Goal: Obtain resource: Obtain resource

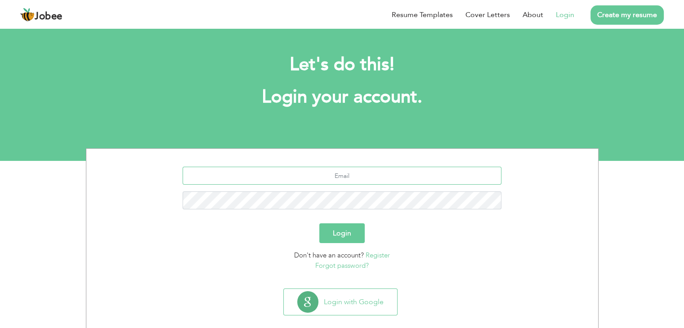
click at [349, 183] on input "text" at bounding box center [342, 176] width 319 height 18
type input "haleemashafiq@gmail.com"
click at [319, 224] on button "Login" at bounding box center [341, 234] width 45 height 20
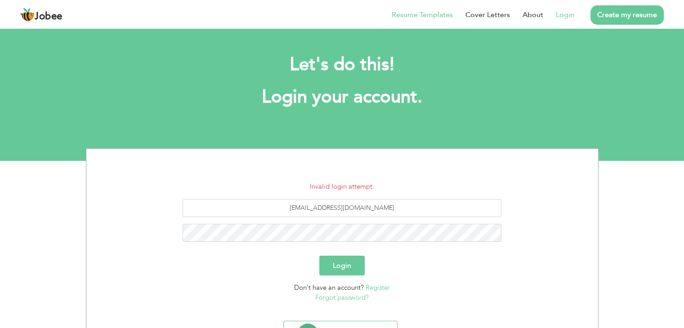
click at [435, 14] on link "Resume Templates" at bounding box center [422, 14] width 61 height 11
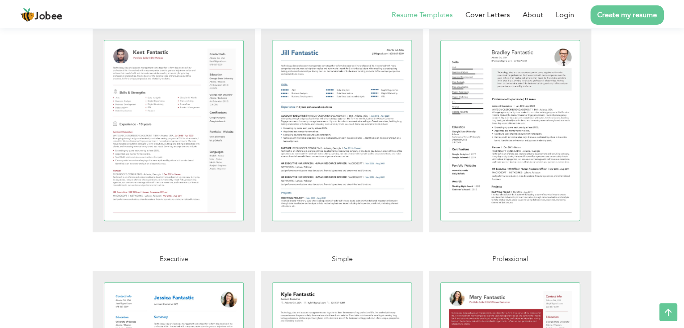
scroll to position [239, 0]
click at [299, 116] on div at bounding box center [342, 130] width 139 height 180
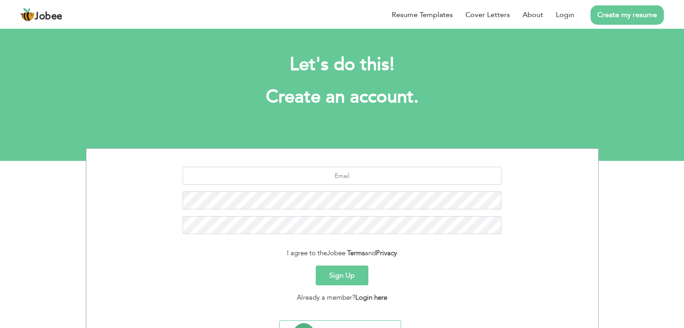
scroll to position [45, 0]
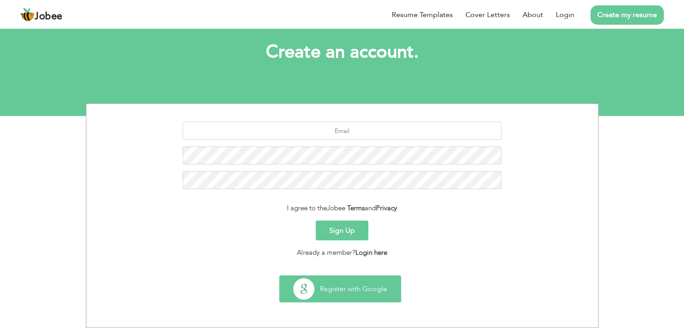
click at [337, 296] on button "Register with Google" at bounding box center [340, 289] width 121 height 26
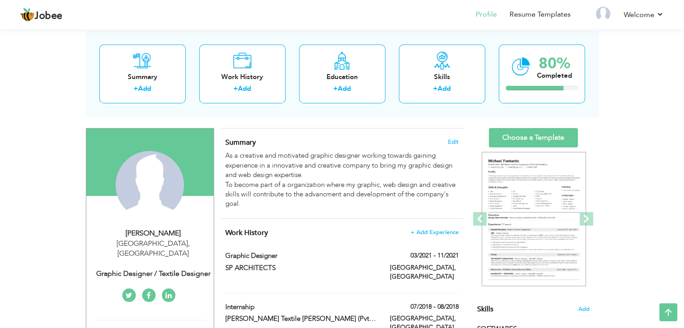
scroll to position [40, 0]
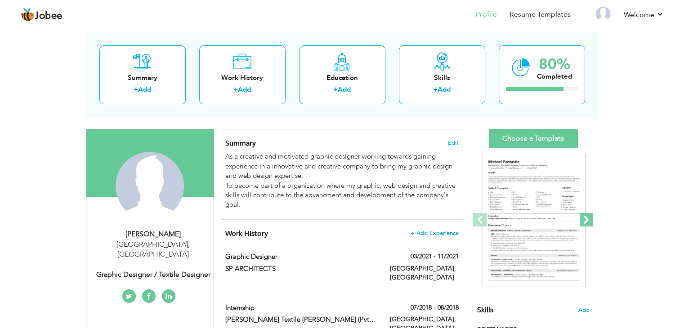
click at [588, 218] on span at bounding box center [586, 219] width 13 height 13
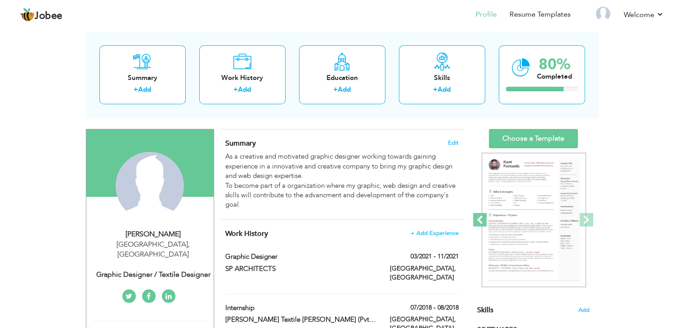
click at [481, 220] on span at bounding box center [479, 219] width 13 height 13
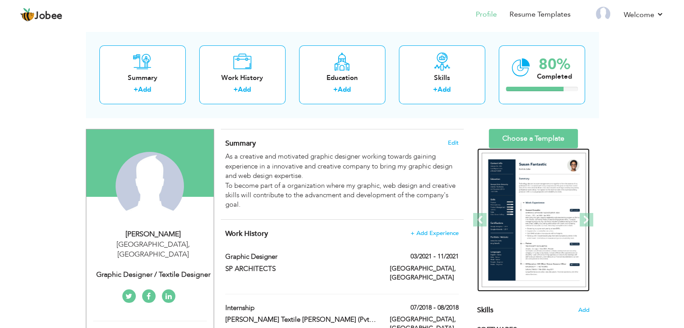
click at [526, 210] on img at bounding box center [534, 220] width 104 height 135
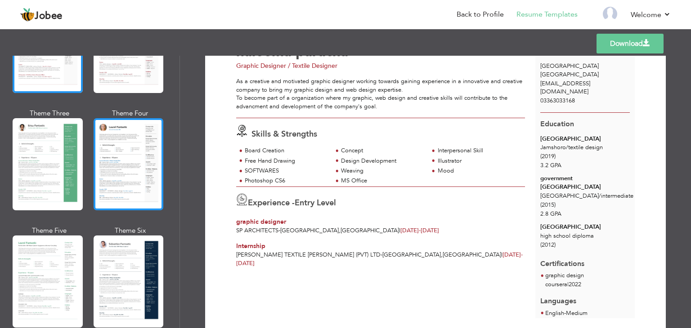
scroll to position [162, 0]
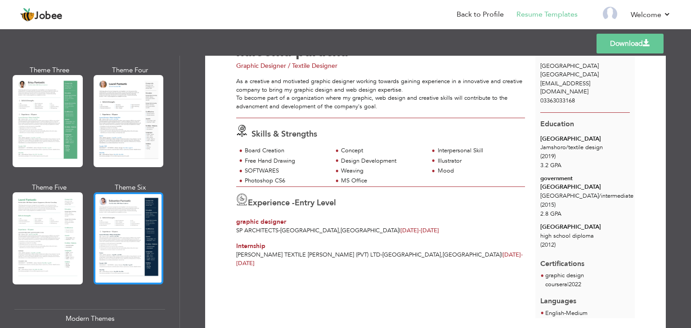
click at [126, 239] on div at bounding box center [129, 239] width 70 height 92
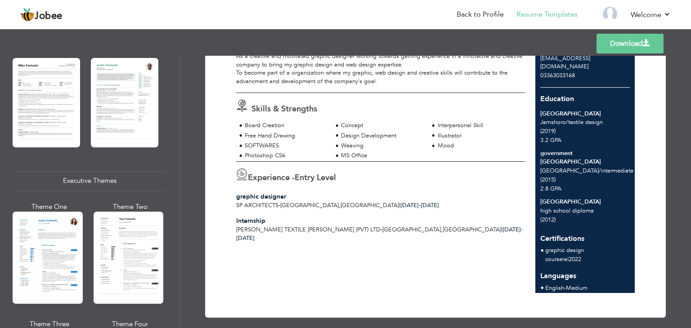
scroll to position [568, 0]
click at [122, 243] on div at bounding box center [129, 257] width 70 height 92
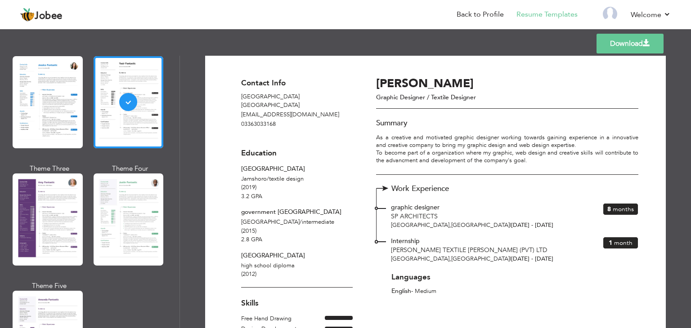
scroll to position [725, 0]
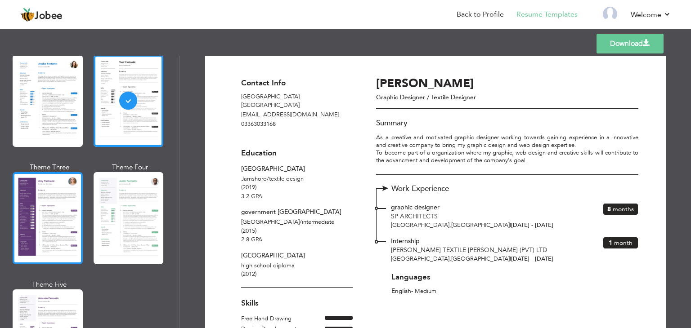
click at [54, 258] on div at bounding box center [48, 218] width 70 height 92
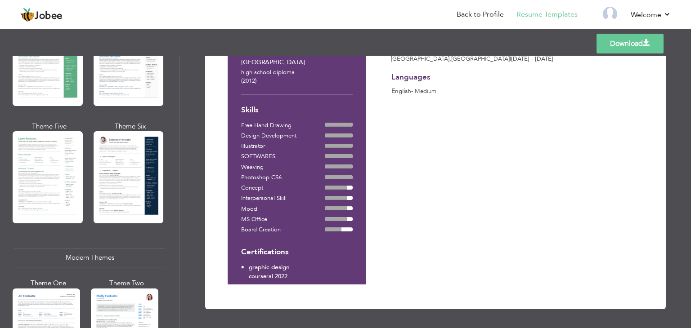
scroll to position [218, 0]
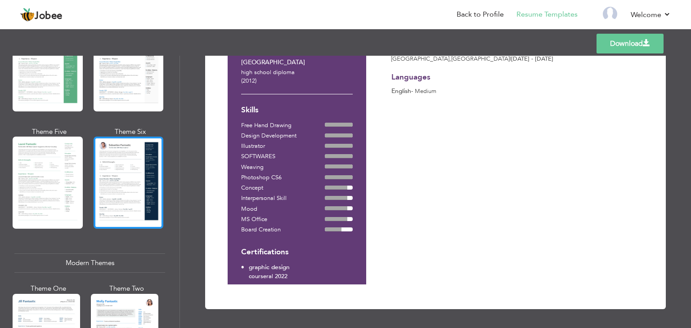
click at [124, 192] on div at bounding box center [129, 183] width 70 height 92
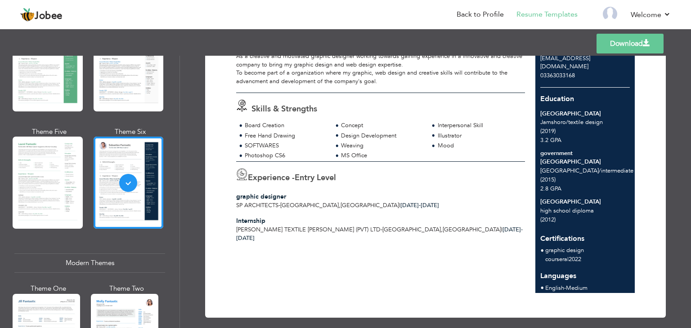
scroll to position [0, 0]
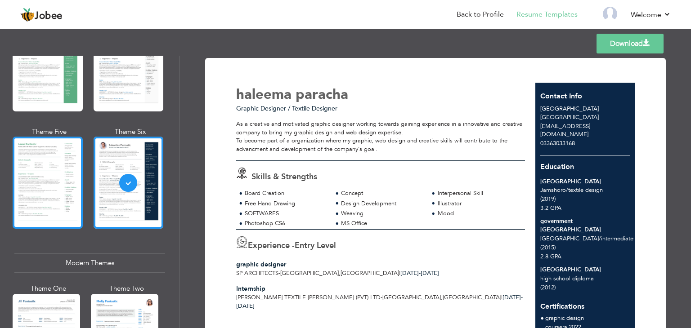
click at [54, 184] on div at bounding box center [48, 183] width 70 height 92
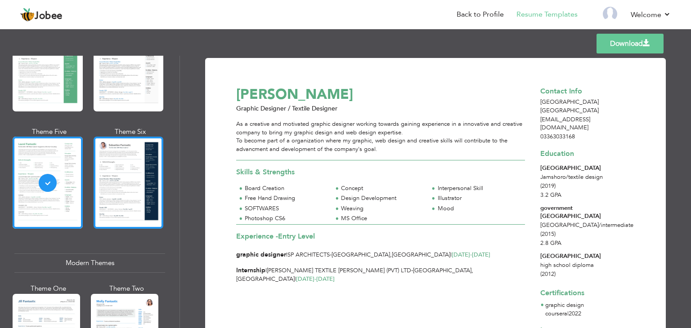
click at [130, 169] on div at bounding box center [129, 183] width 70 height 92
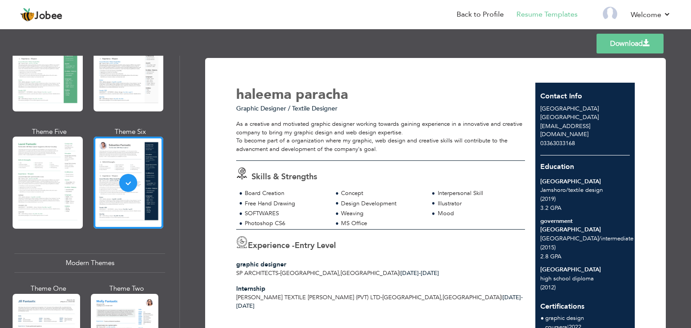
click at [621, 46] on link "Download" at bounding box center [630, 44] width 67 height 20
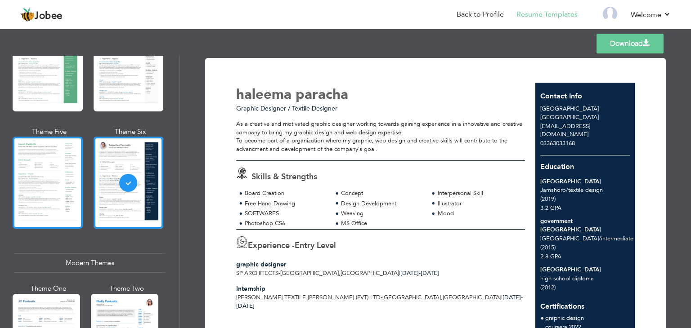
click at [65, 187] on div at bounding box center [48, 183] width 70 height 92
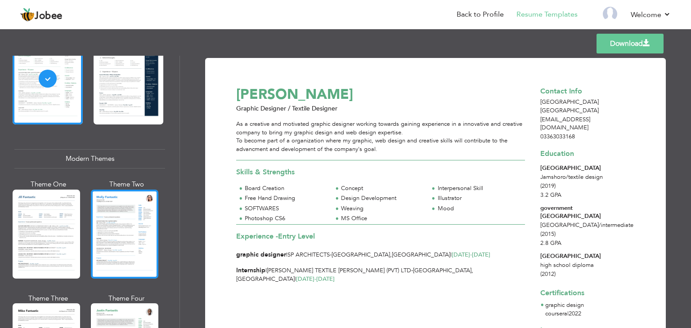
scroll to position [329, 0]
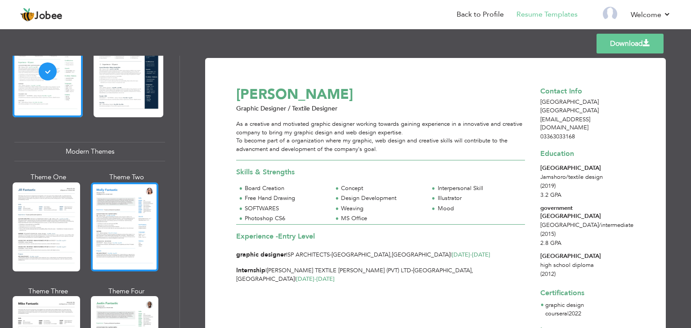
click at [126, 247] on div at bounding box center [124, 227] width 67 height 89
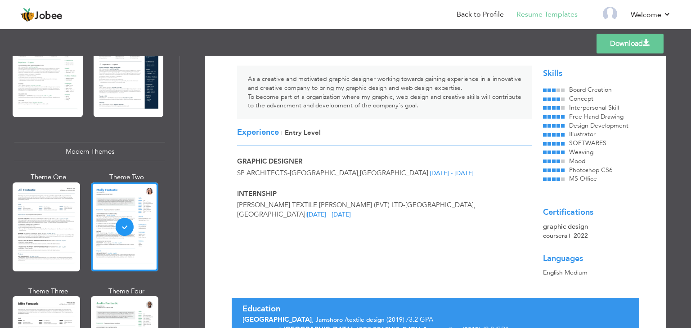
scroll to position [0, 0]
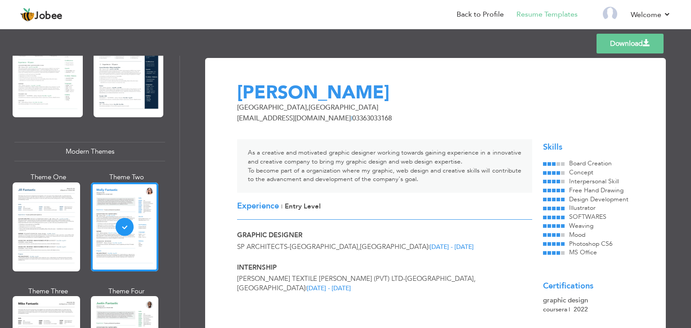
click at [619, 47] on link "Download" at bounding box center [630, 44] width 67 height 20
